Goal: Navigation & Orientation: Find specific page/section

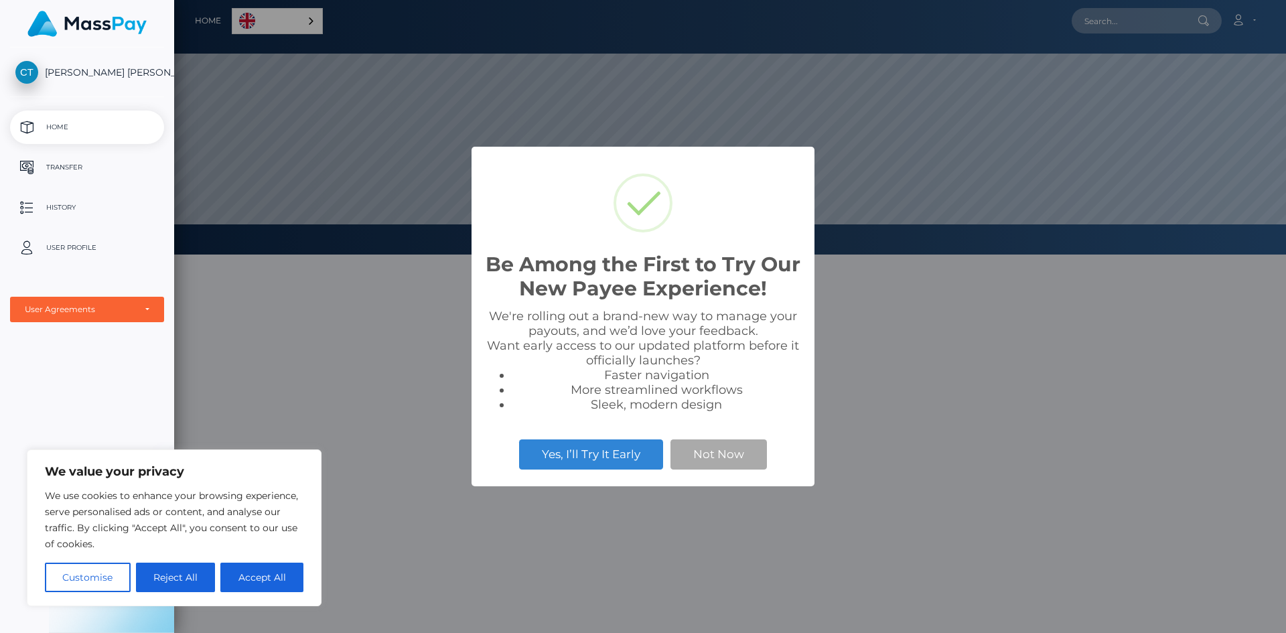
scroll to position [255, 1112]
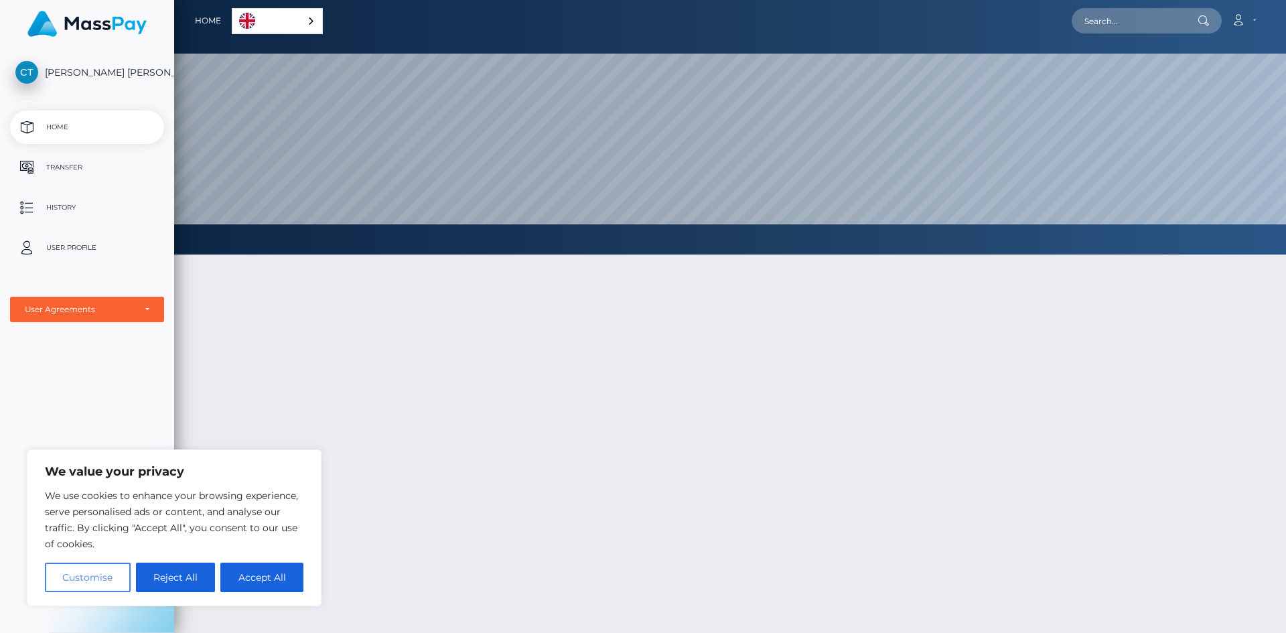
click at [90, 571] on button "Customise" at bounding box center [88, 577] width 86 height 29
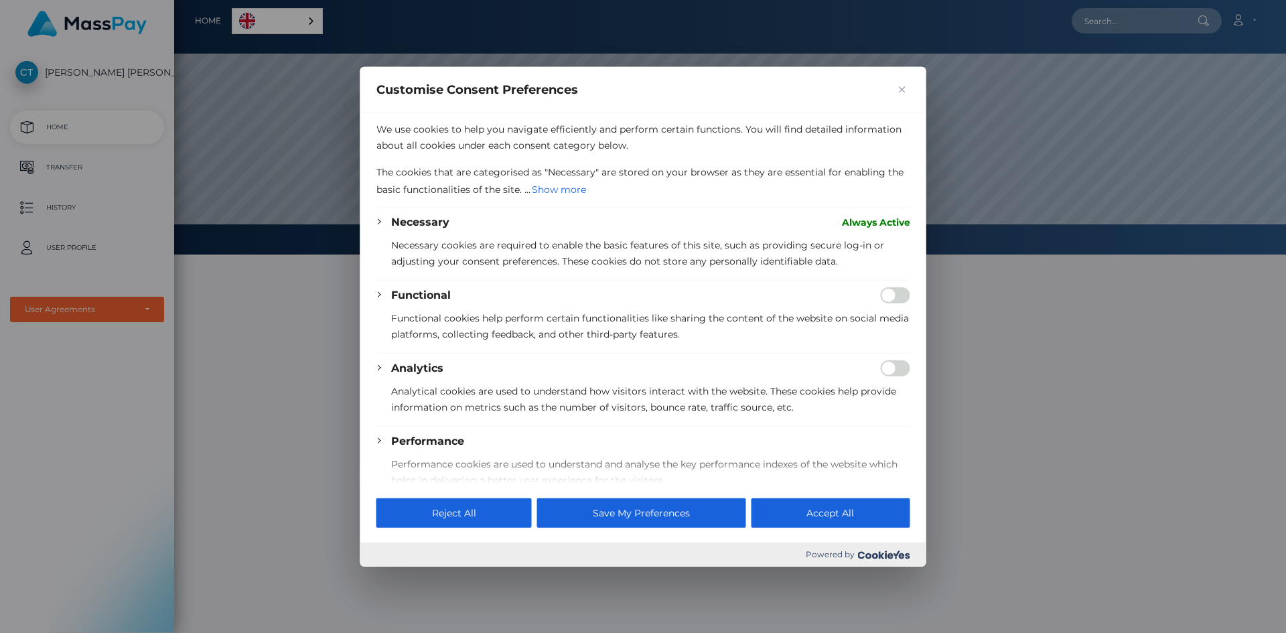
scroll to position [168, 0]
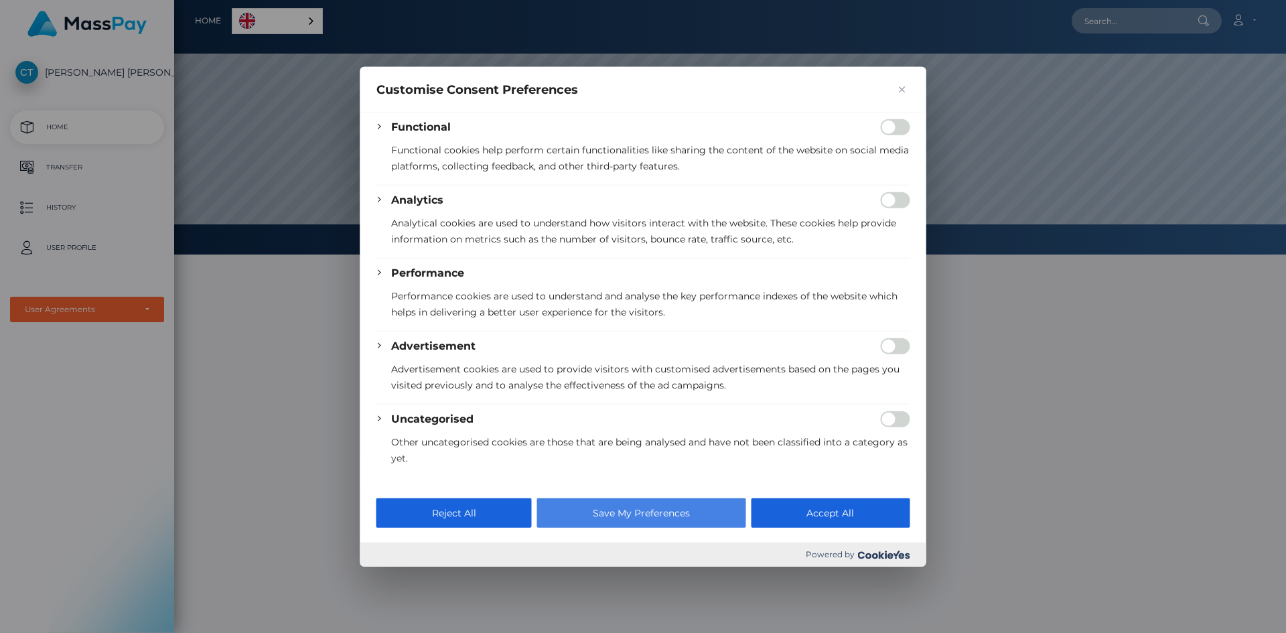
click at [641, 510] on button "Save My Preferences" at bounding box center [641, 512] width 208 height 29
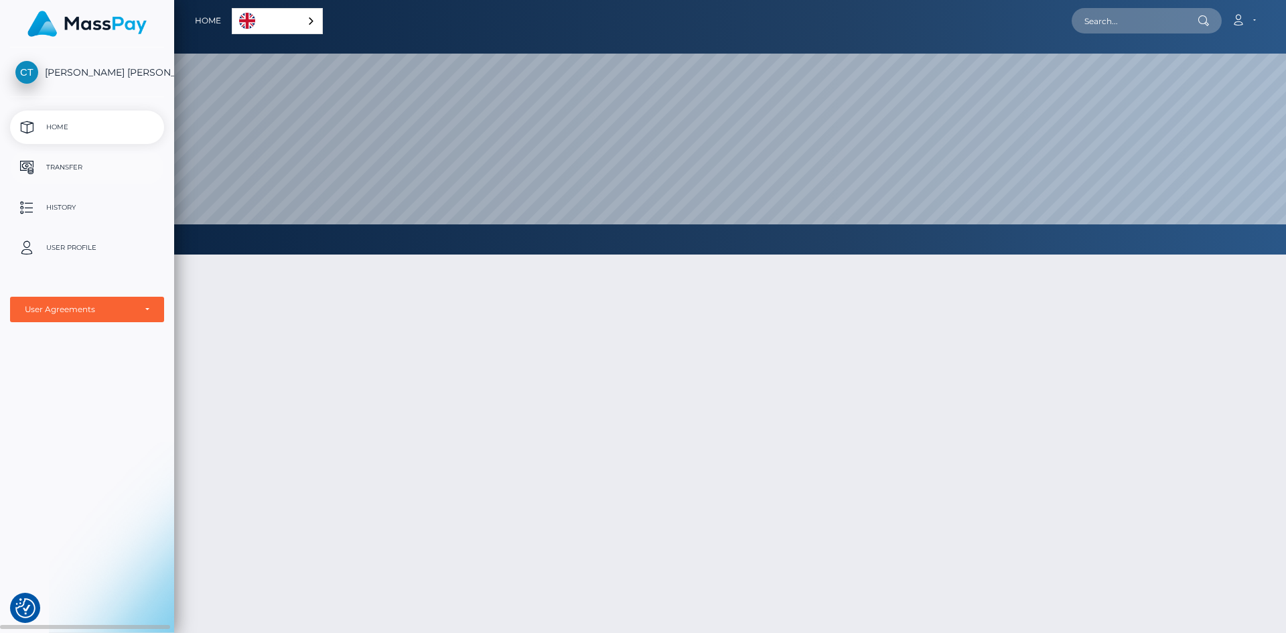
click at [74, 159] on p "Transfer" at bounding box center [86, 167] width 143 height 20
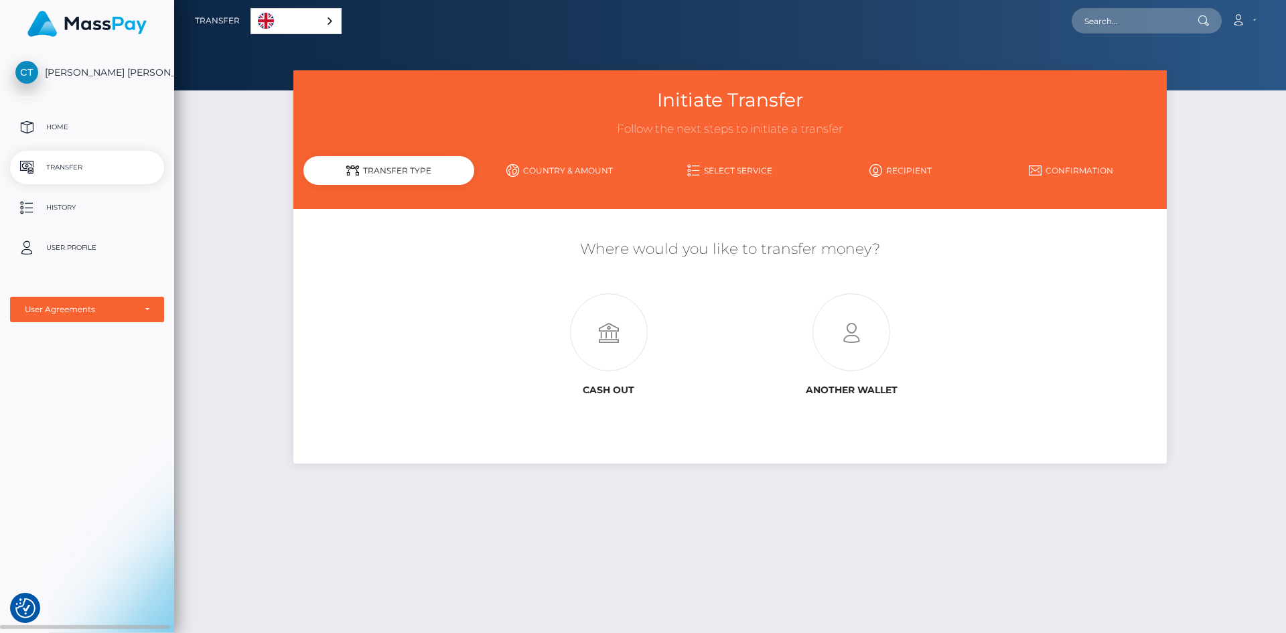
click at [78, 117] on p "Home" at bounding box center [86, 127] width 143 height 20
